Goal: Use online tool/utility: Use online tool/utility

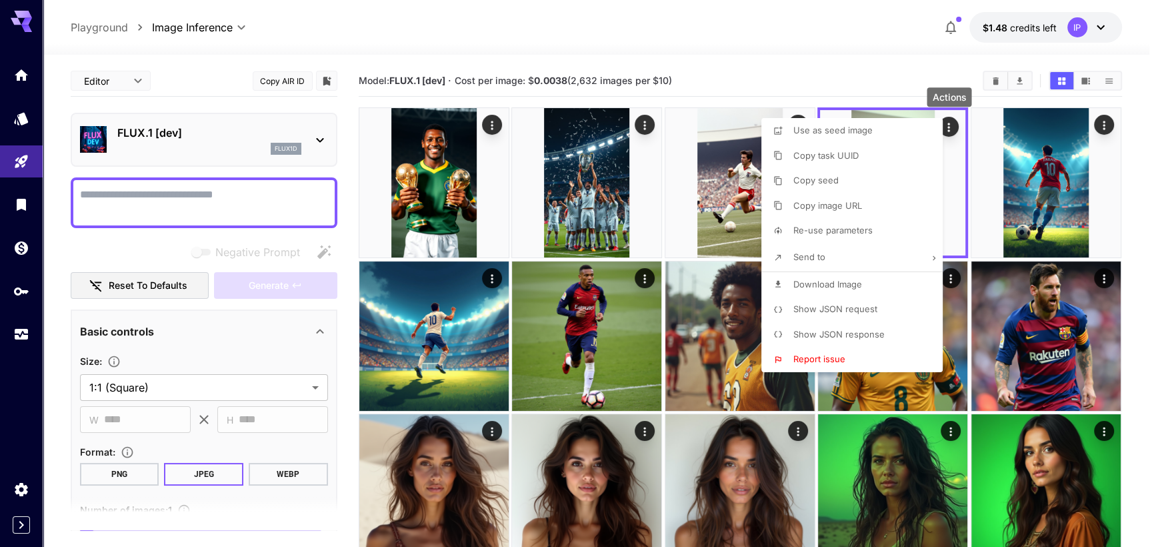
click at [895, 331] on li "Show JSON response" at bounding box center [855, 334] width 189 height 25
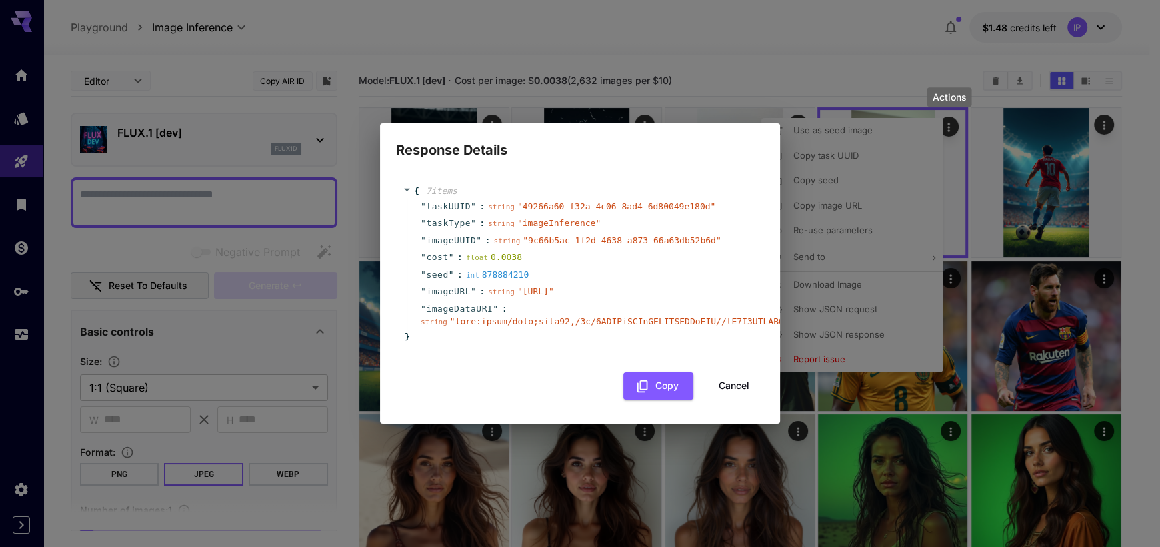
click at [841, 238] on div "Response Details { 7 item s " taskUUID " : string " 49266a60-f32a-4c06-8ad4-6d8…" at bounding box center [580, 273] width 1160 height 547
drag, startPoint x: 743, startPoint y: 393, endPoint x: 753, endPoint y: 381, distance: 16.1
click at [743, 395] on button "Cancel" at bounding box center [734, 385] width 60 height 27
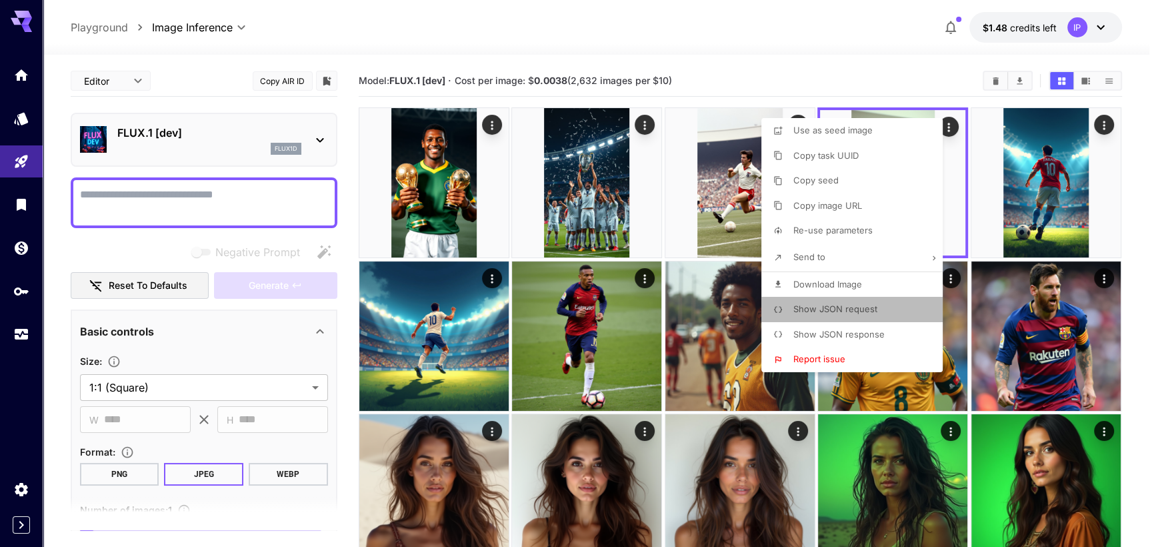
click at [838, 313] on span "Show JSON request" at bounding box center [835, 308] width 84 height 11
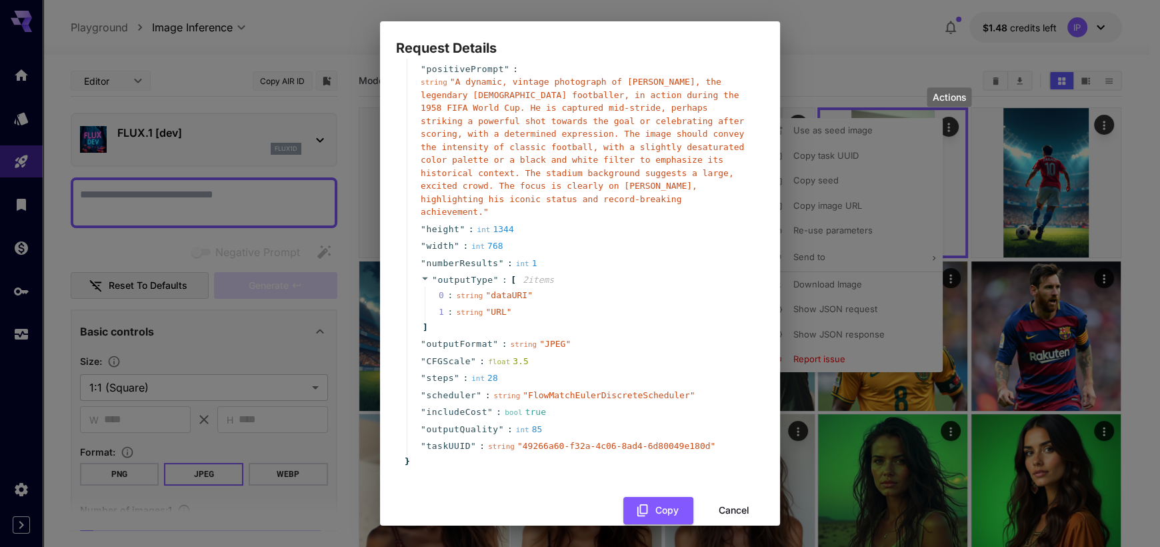
scroll to position [78, 0]
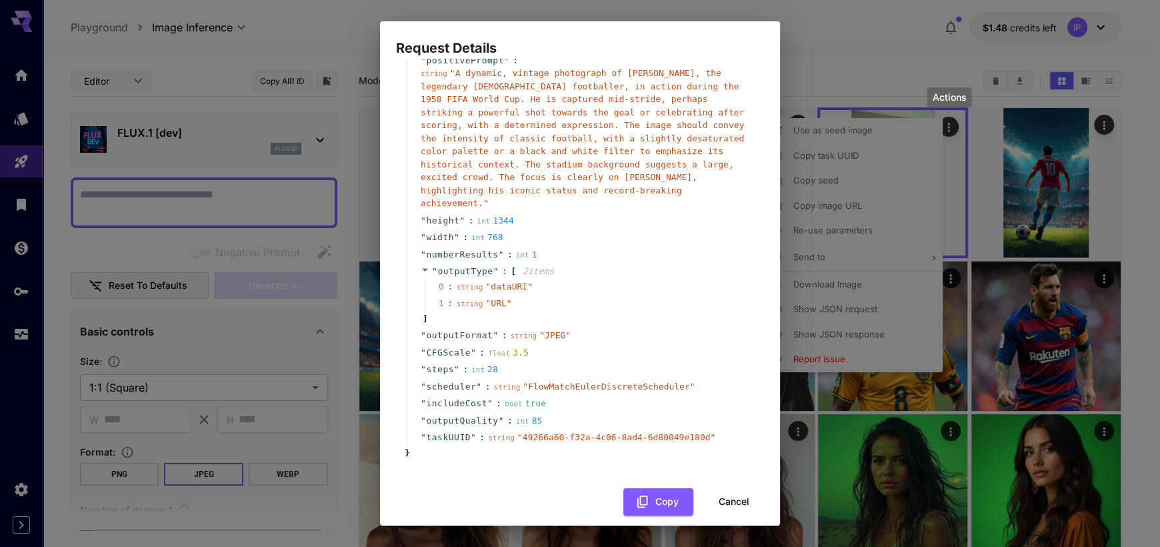
click at [308, 25] on div "Request Details { 14 item s " taskType " : string " imageInference " " model " …" at bounding box center [580, 273] width 1160 height 547
click at [717, 491] on button "Cancel" at bounding box center [734, 501] width 60 height 27
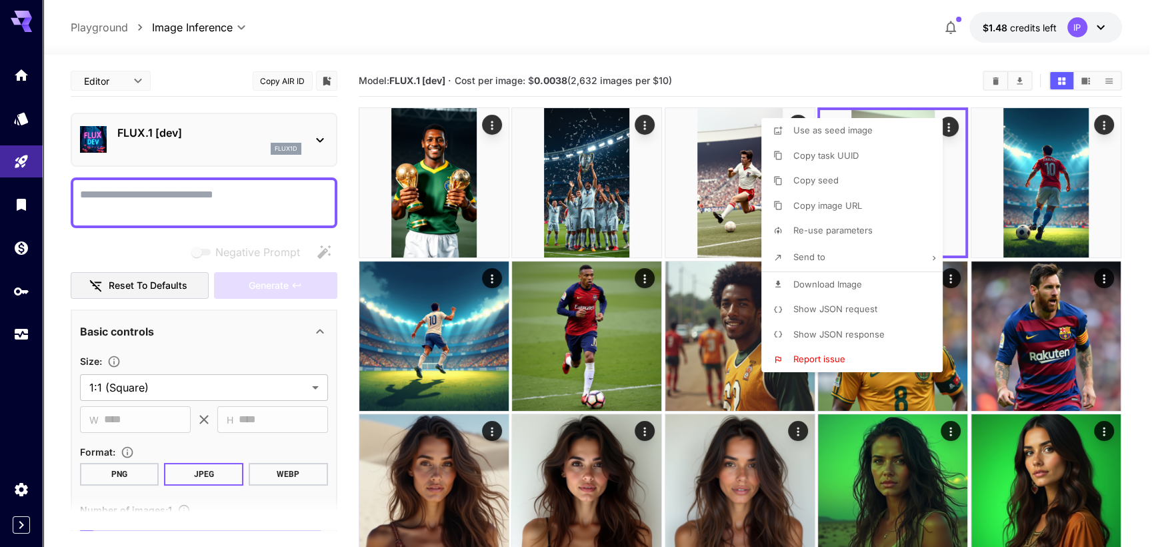
click at [485, 130] on div at bounding box center [580, 273] width 1160 height 547
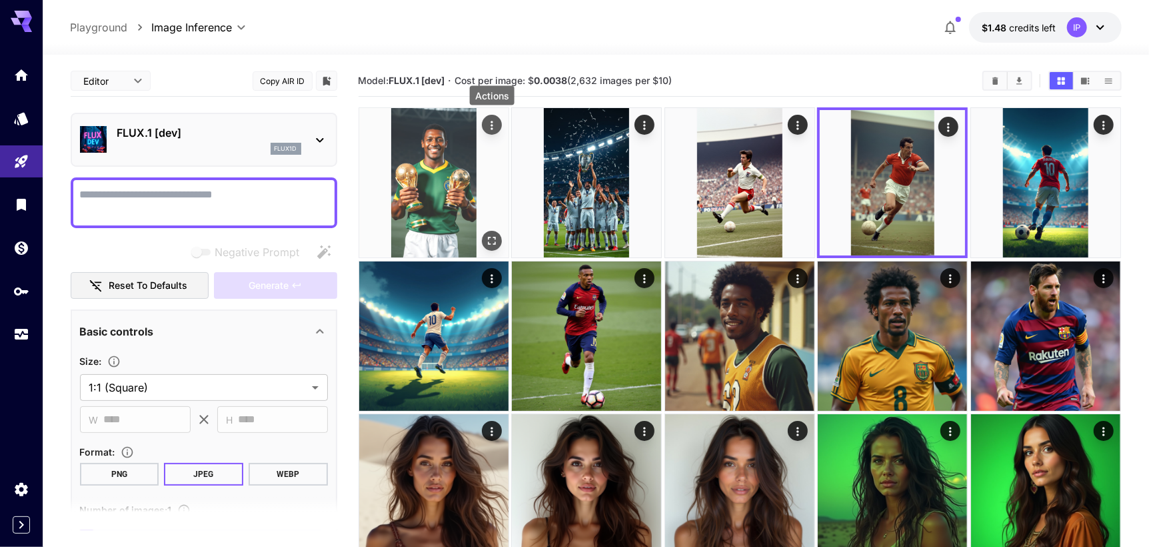
click at [491, 127] on icon "Actions" at bounding box center [491, 125] width 13 height 13
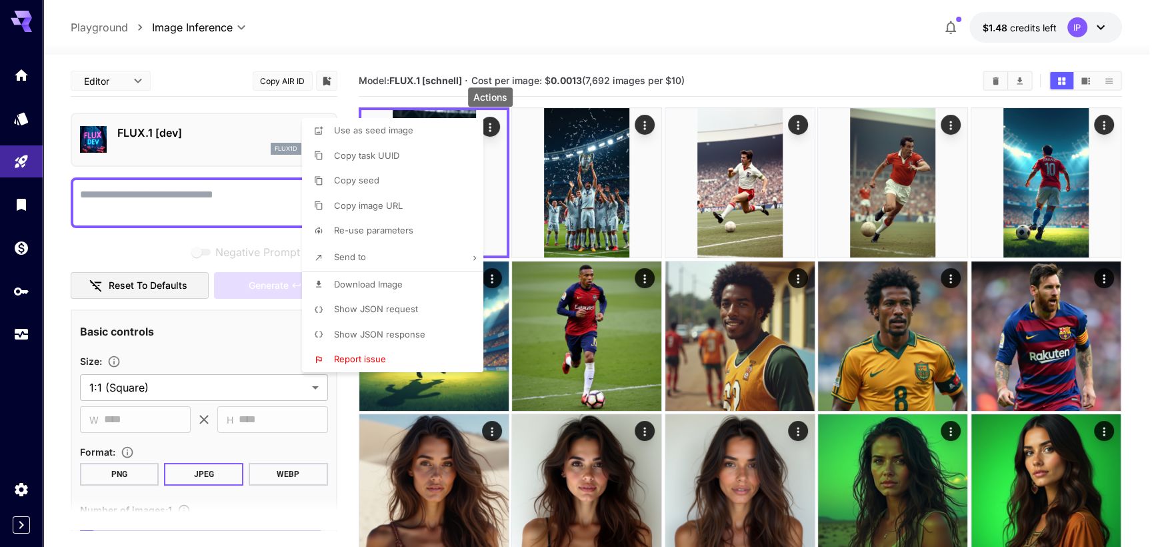
click at [424, 304] on li "Show JSON request" at bounding box center [396, 309] width 189 height 25
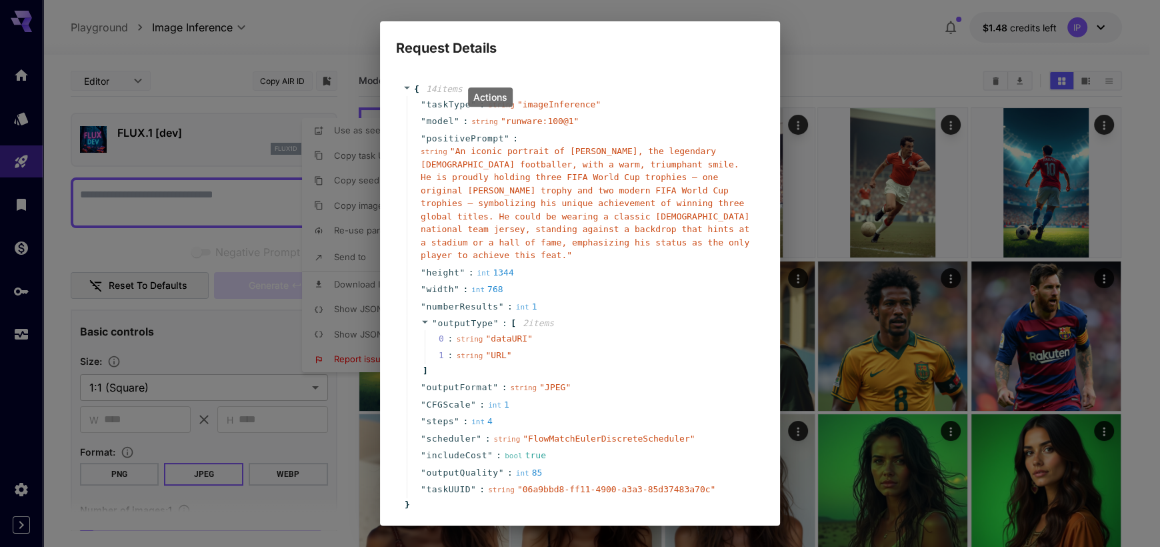
click at [59, 243] on div "Request Details { 14 item s " taskType " : string " imageInference " " model " …" at bounding box center [580, 273] width 1160 height 547
click at [841, 32] on div "Request Details { 14 item s " taskType " : string " imageInference " " model " …" at bounding box center [580, 273] width 1160 height 547
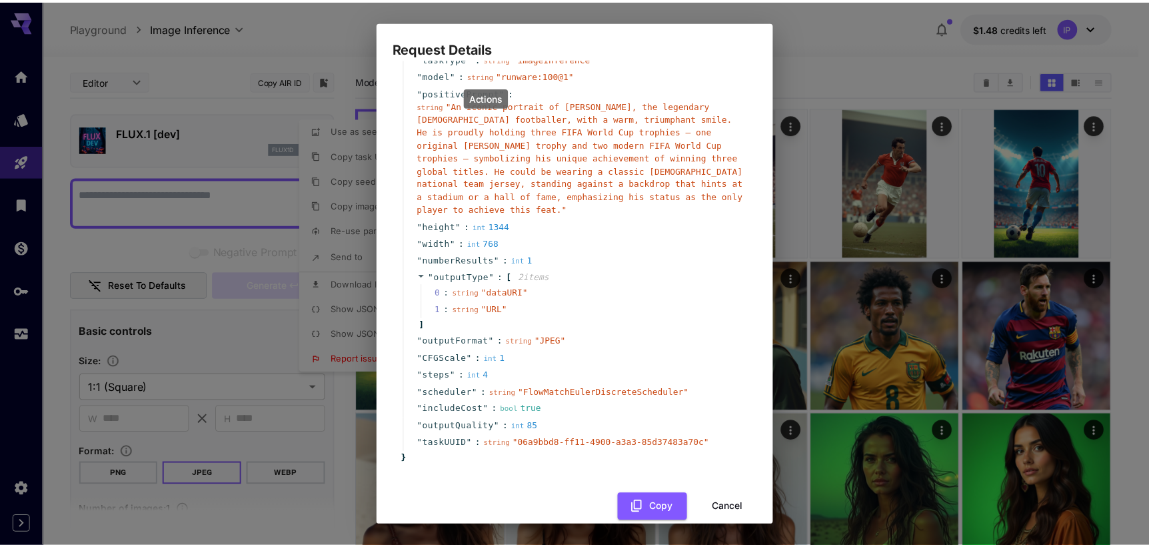
scroll to position [52, 0]
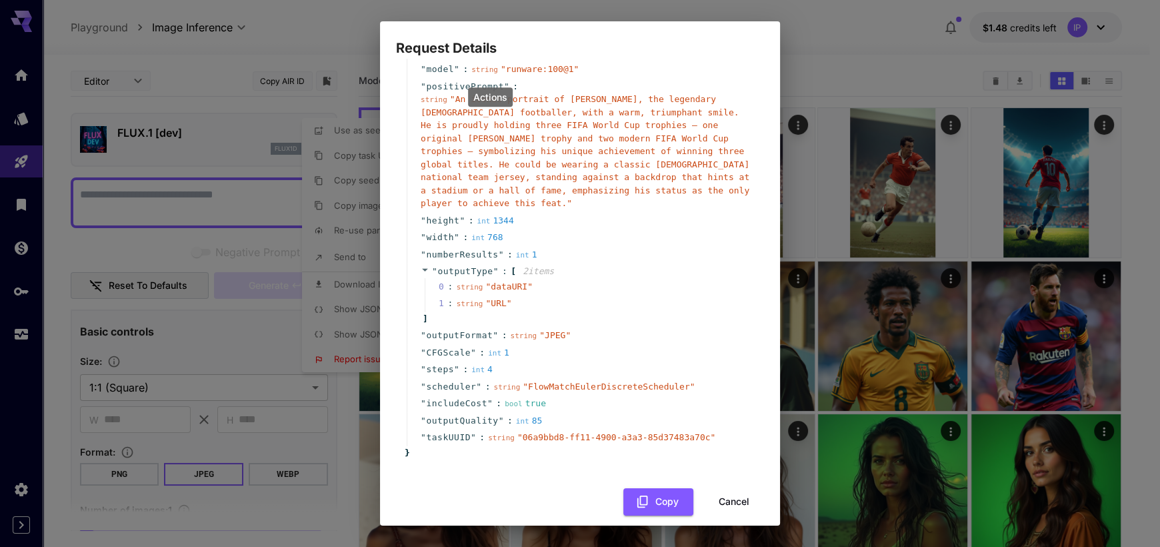
click at [842, 59] on div "Request Details { 14 item s " taskType " : string " imageInference " " model " …" at bounding box center [580, 273] width 1160 height 547
click at [725, 490] on button "Cancel" at bounding box center [734, 501] width 60 height 27
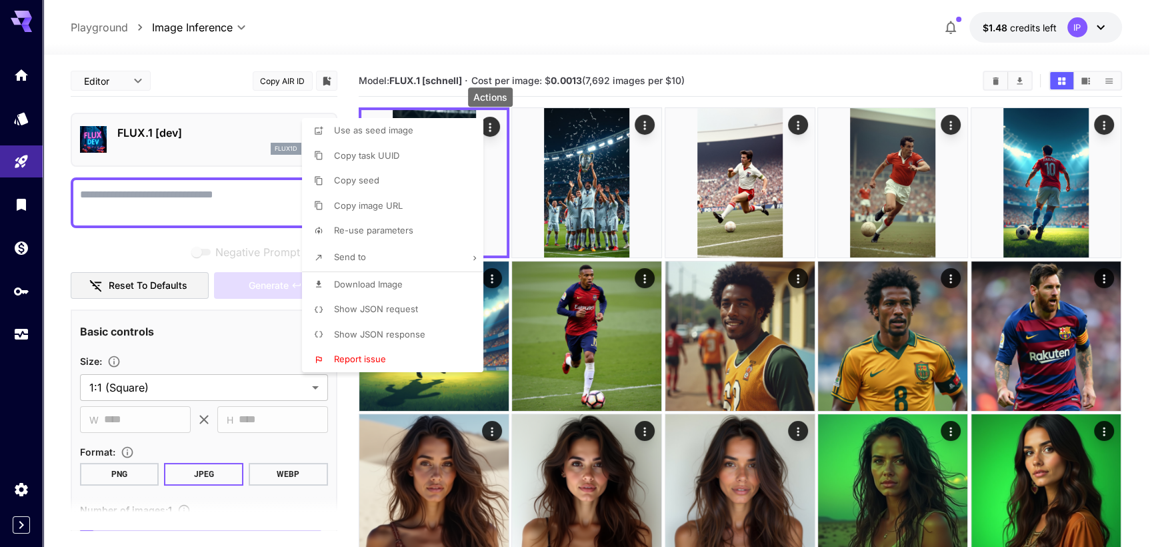
click at [216, 319] on div at bounding box center [580, 273] width 1160 height 547
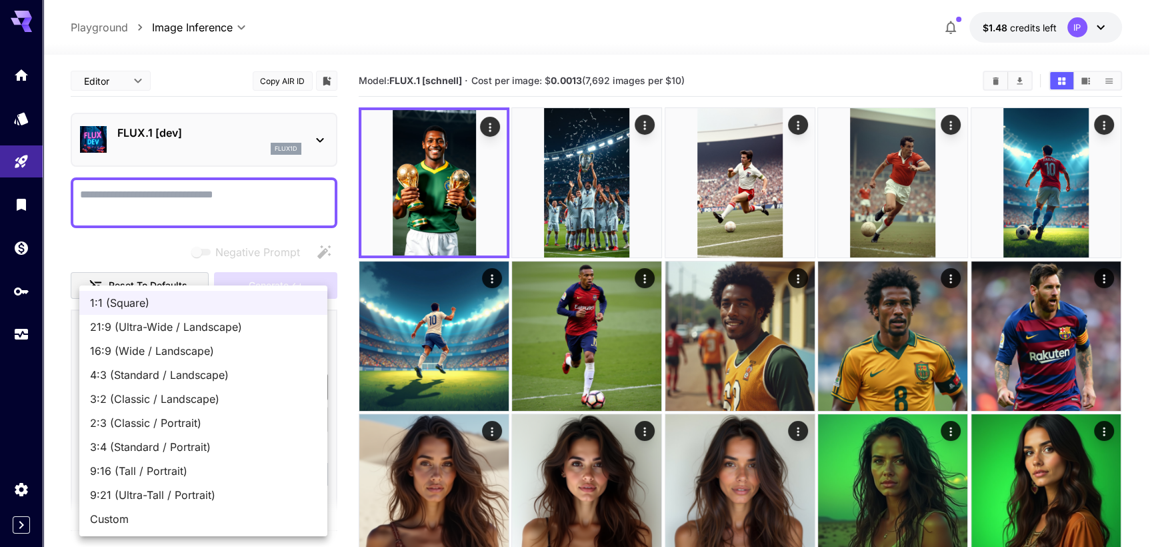
click at [216, 478] on span "9:16 (Tall / Portrait)" at bounding box center [203, 471] width 227 height 16
type input "**********"
type input "***"
type input "****"
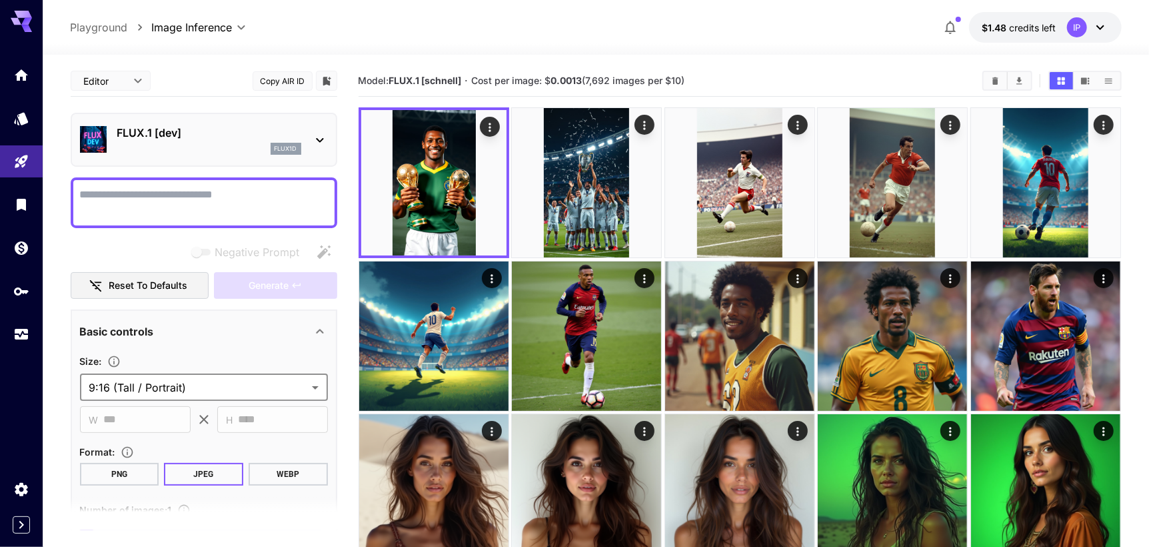
click at [275, 319] on div "Basic controls" at bounding box center [204, 331] width 248 height 32
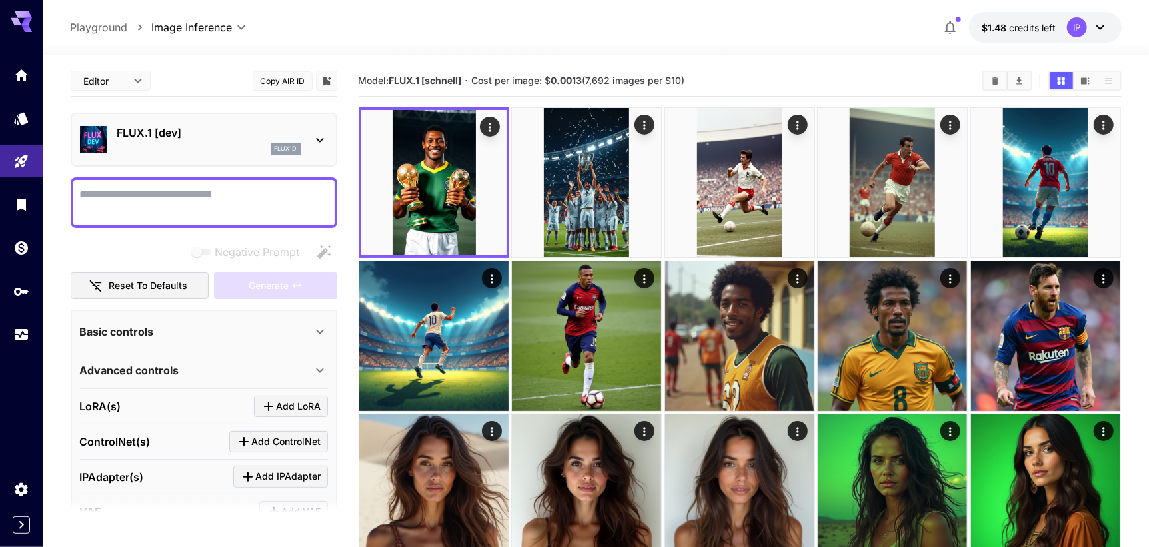
click at [294, 316] on div "Basic controls" at bounding box center [204, 331] width 248 height 32
